Goal: Navigation & Orientation: Find specific page/section

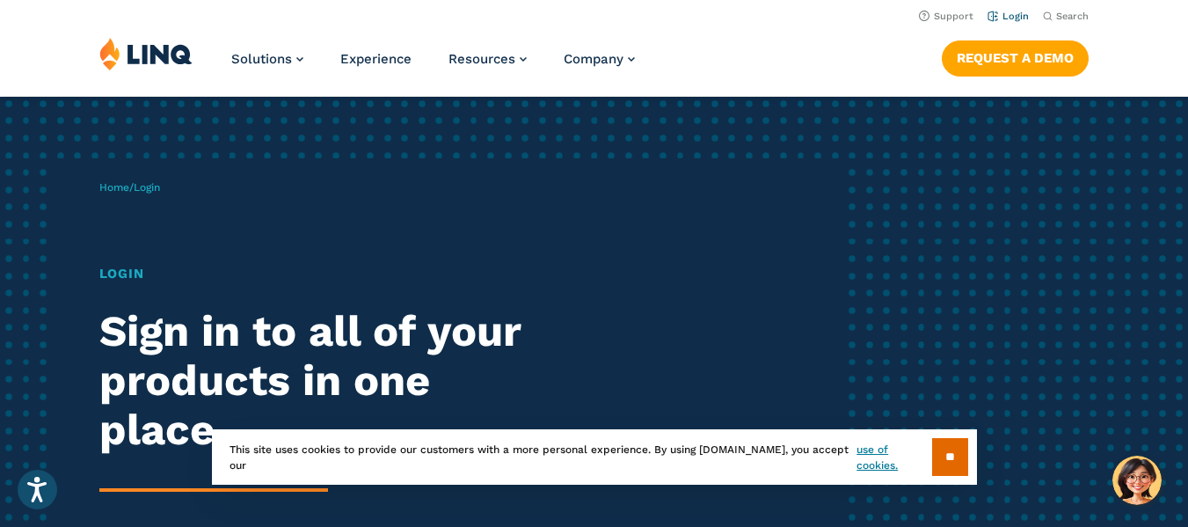
click at [1012, 18] on link "Login" at bounding box center [1008, 16] width 41 height 11
click at [1002, 19] on link "Login" at bounding box center [1008, 16] width 41 height 11
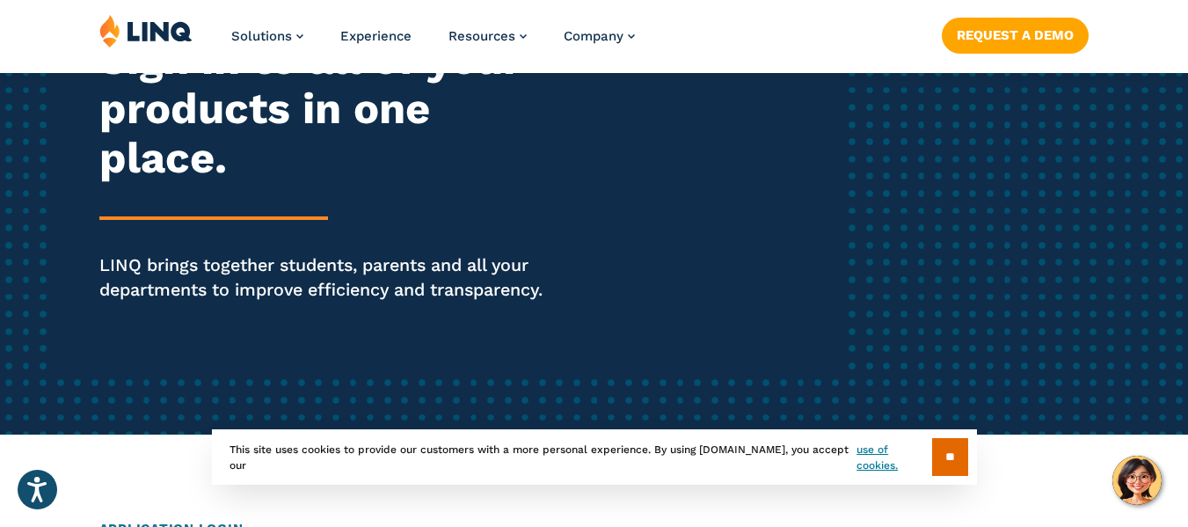
scroll to position [352, 0]
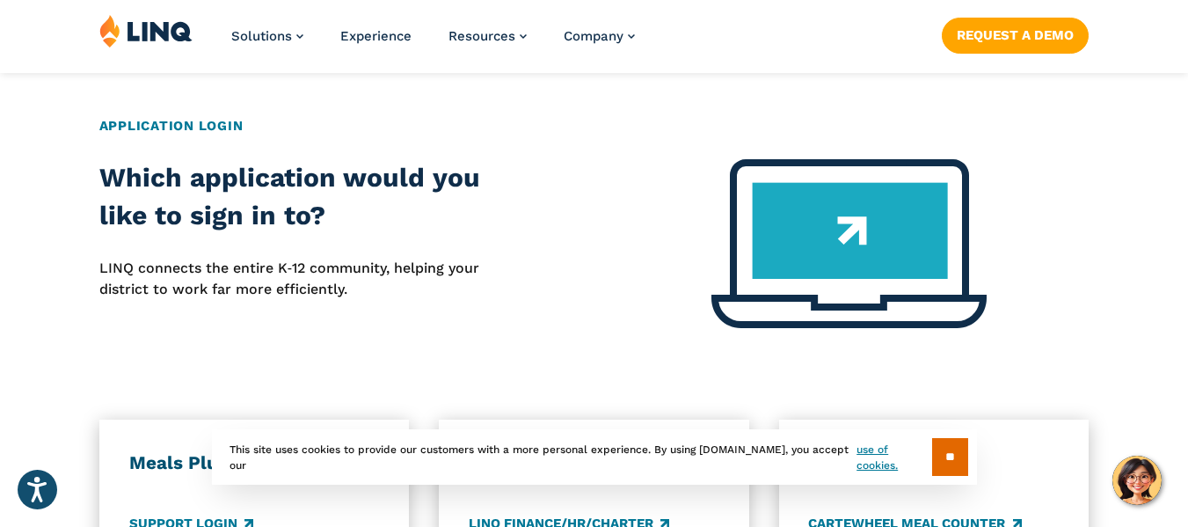
scroll to position [704, 0]
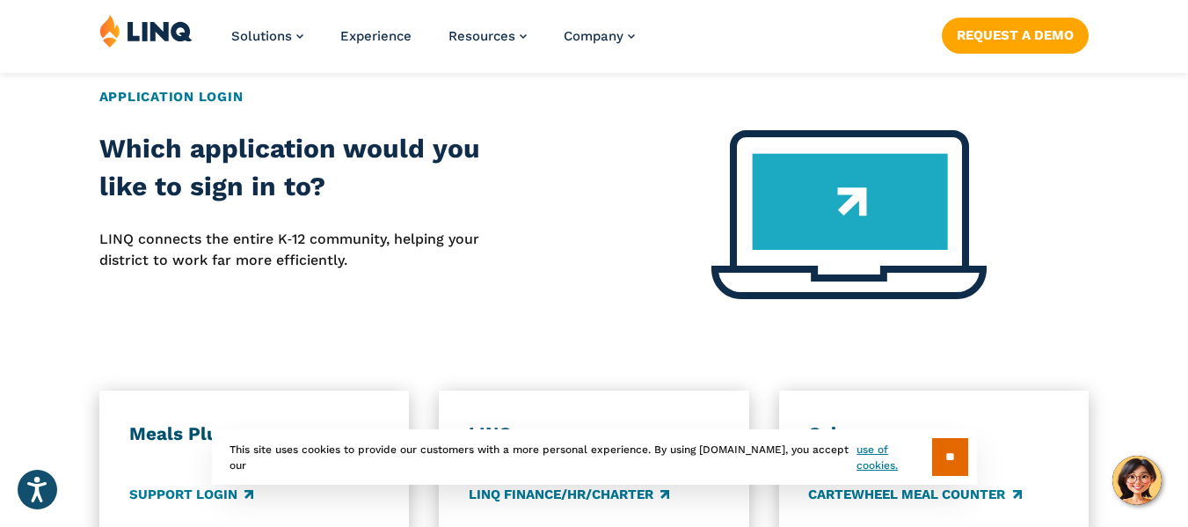
click at [226, 250] on p "LINQ connects the entire K‑12 community, helping your district to work far more…" at bounding box center [296, 250] width 395 height 43
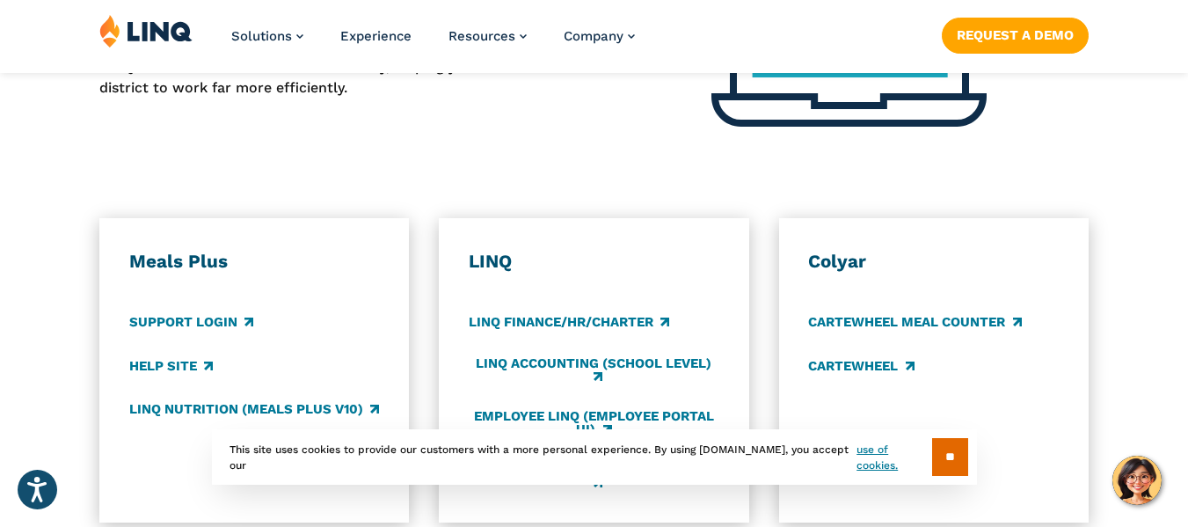
scroll to position [879, 0]
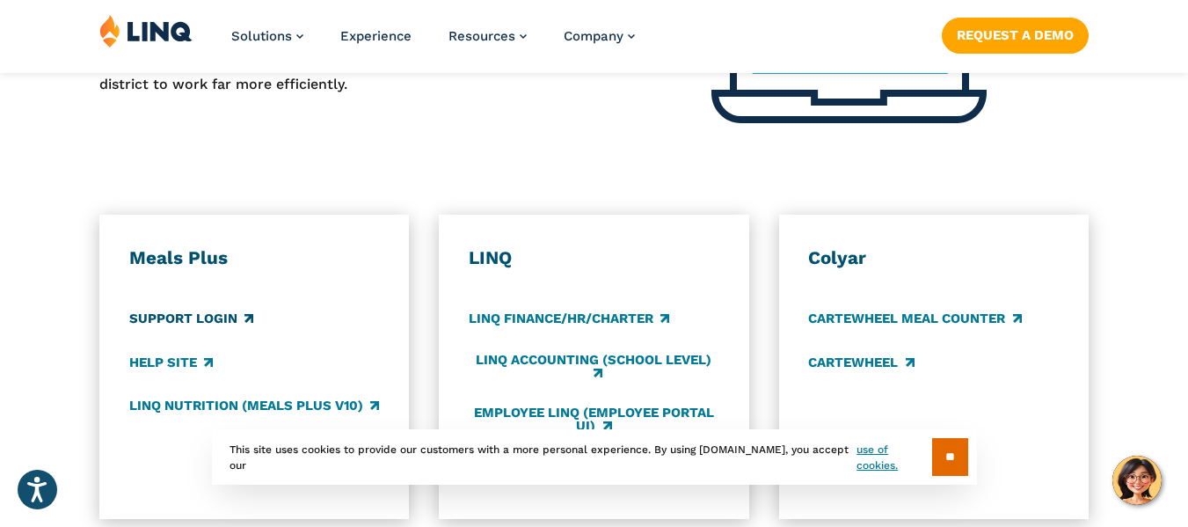
click at [215, 320] on link "Support Login" at bounding box center [191, 319] width 124 height 19
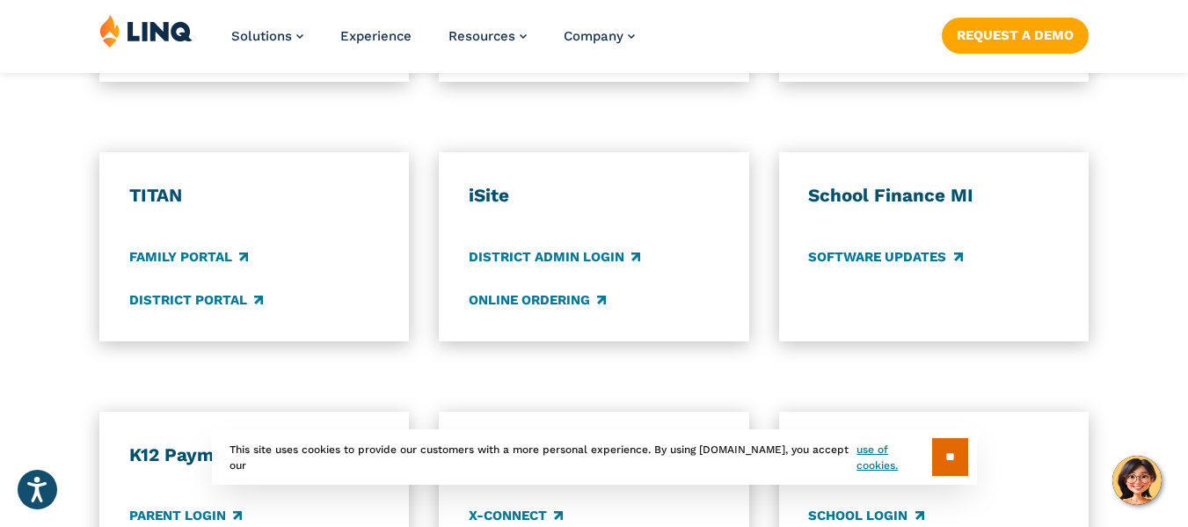
scroll to position [1319, 0]
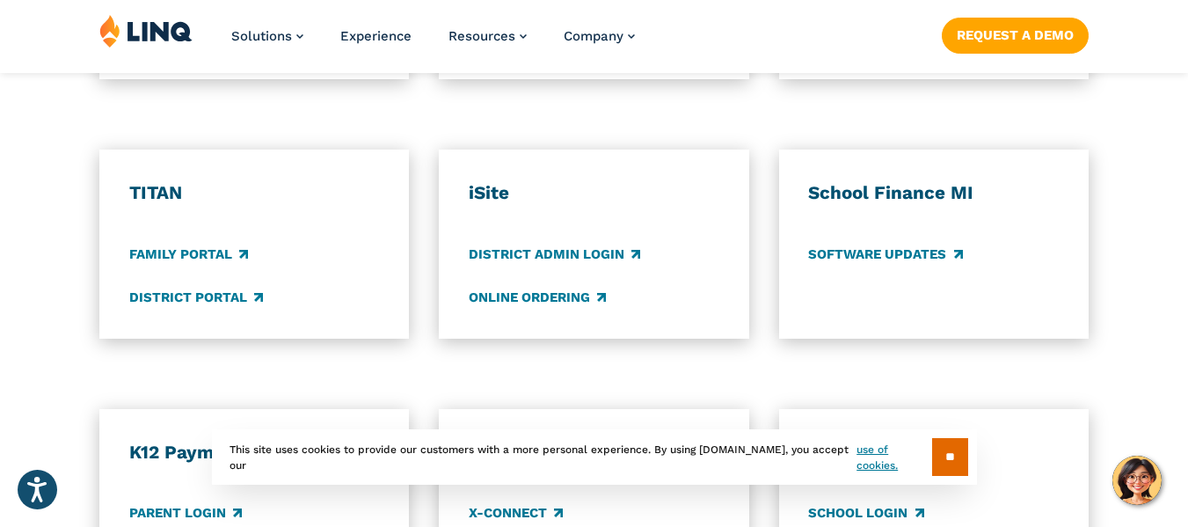
scroll to position [1329, 0]
